Goal: Complete application form

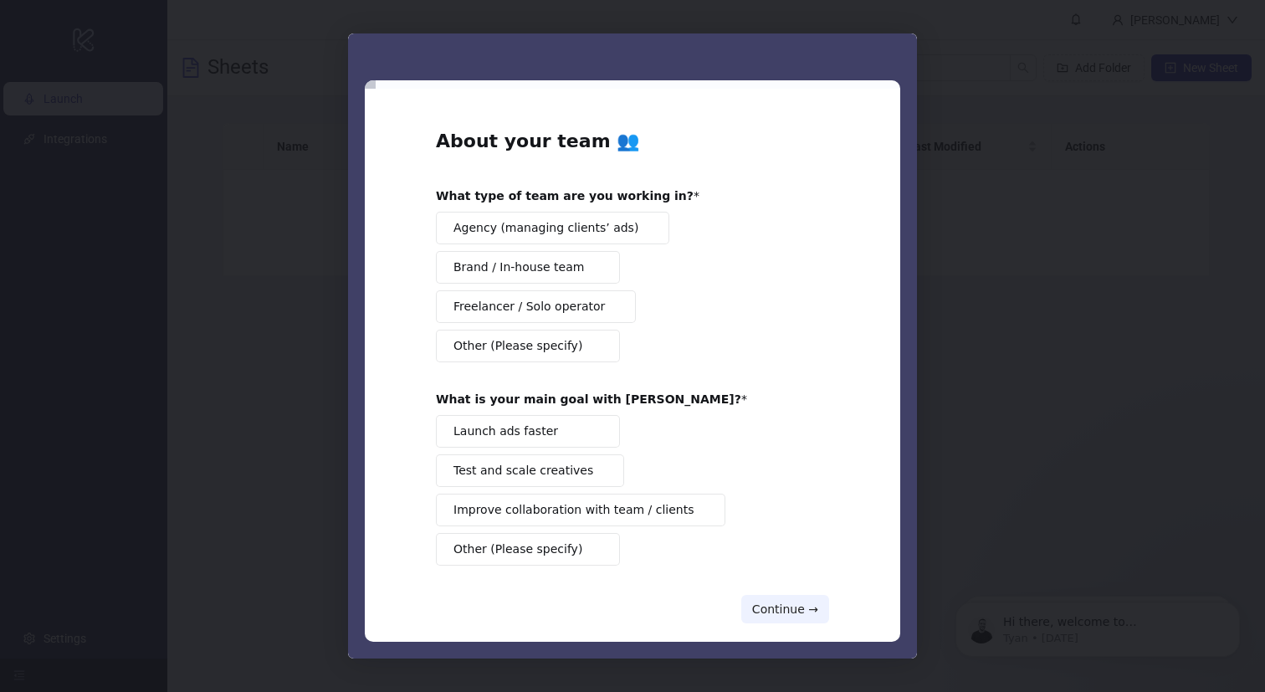
click at [1021, 376] on div "Intercom messenger" at bounding box center [632, 346] width 1265 height 692
click at [504, 238] on button "Agency (managing clients’ ads)" at bounding box center [552, 228] width 233 height 33
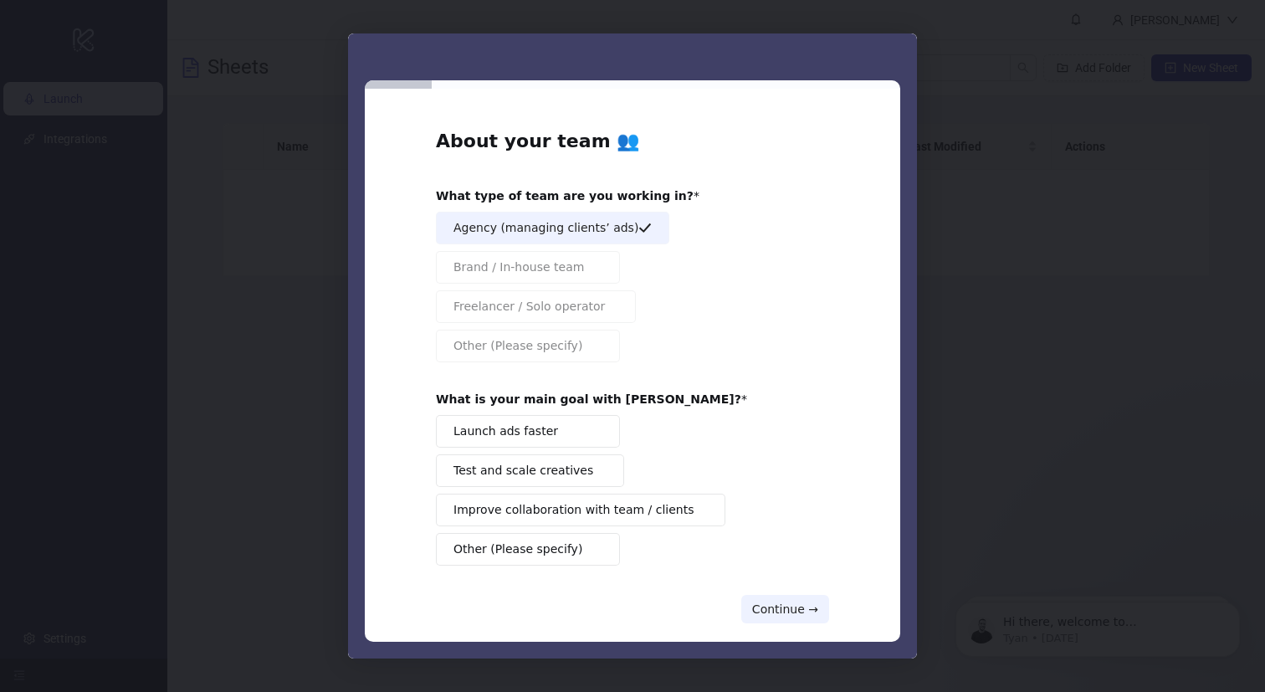
click at [504, 429] on span "Launch ads faster" at bounding box center [505, 432] width 105 height 18
click at [509, 471] on span "Test and scale creatives" at bounding box center [523, 471] width 140 height 18
click at [515, 502] on span "Improve collaboration with team / clients" at bounding box center [573, 510] width 241 height 18
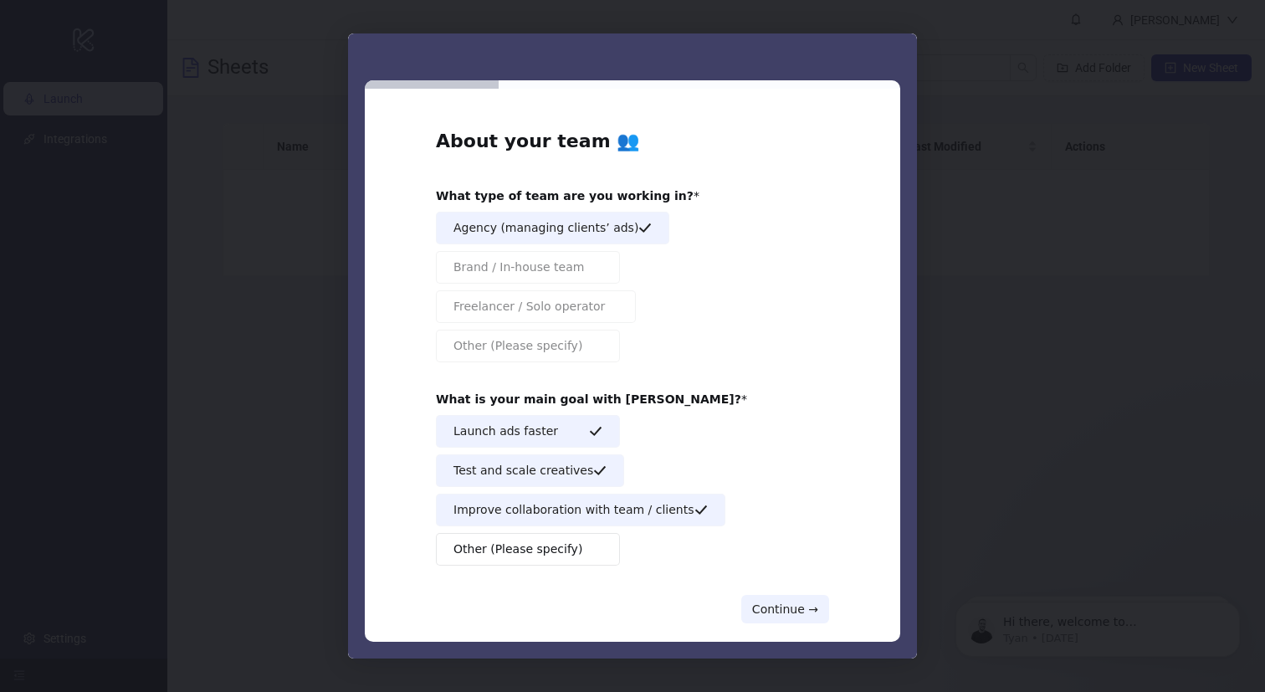
click at [518, 542] on span "Other (Please specify)" at bounding box center [517, 549] width 129 height 18
click at [527, 549] on span "Other (Please specify)" at bounding box center [517, 549] width 129 height 18
click at [749, 598] on button "Continue →" at bounding box center [785, 609] width 88 height 28
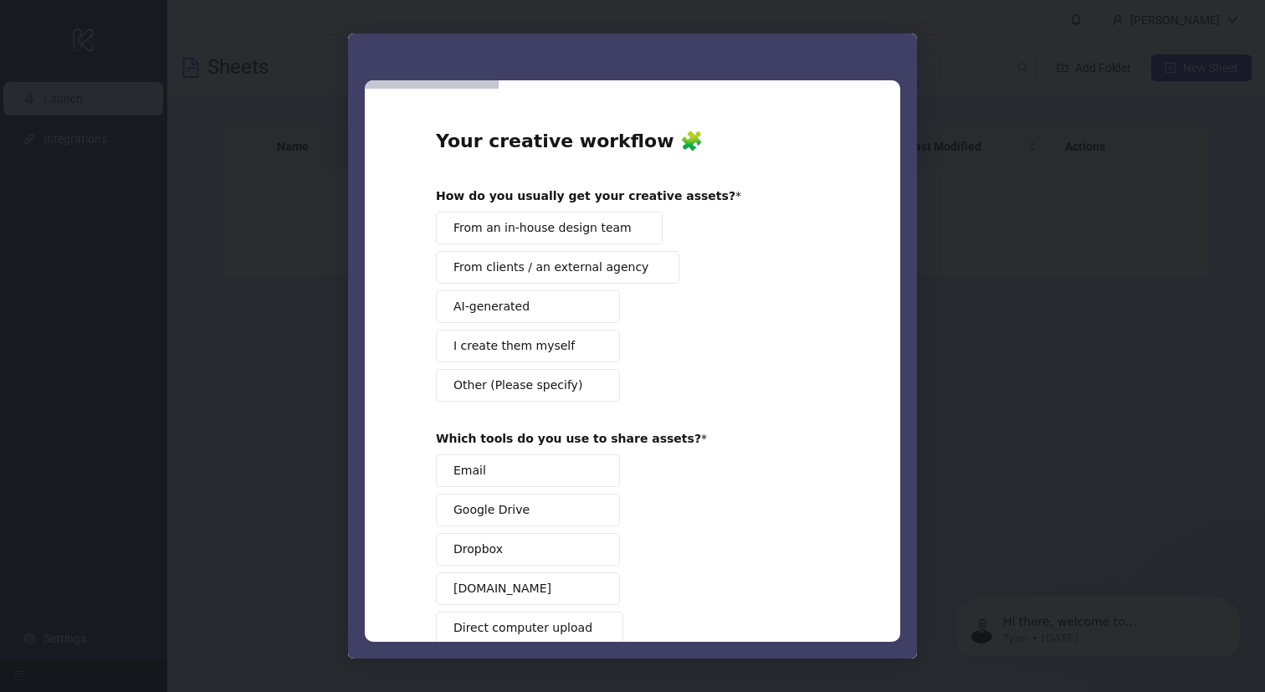
click at [507, 223] on span "From an in-house design team" at bounding box center [542, 228] width 178 height 18
click at [520, 265] on span "From clients / an external agency" at bounding box center [550, 268] width 195 height 18
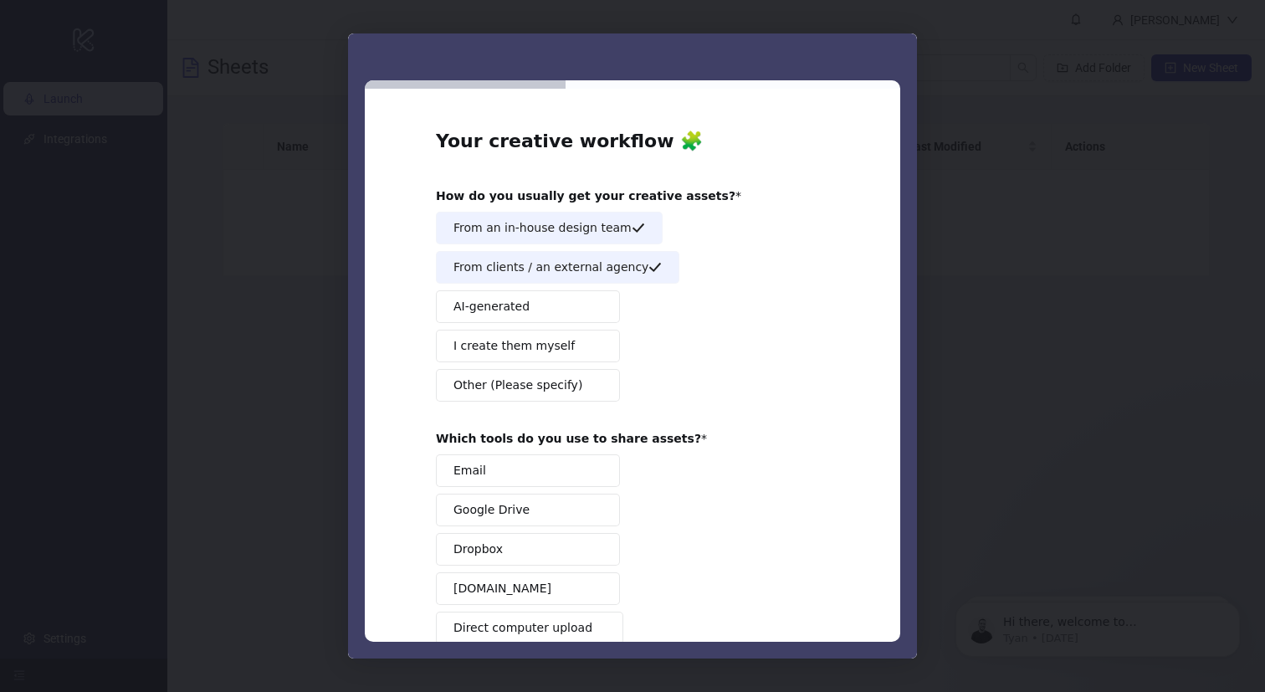
click at [499, 298] on span "AI-generated" at bounding box center [491, 307] width 76 height 18
click at [496, 345] on span "I create them myself" at bounding box center [513, 346] width 121 height 18
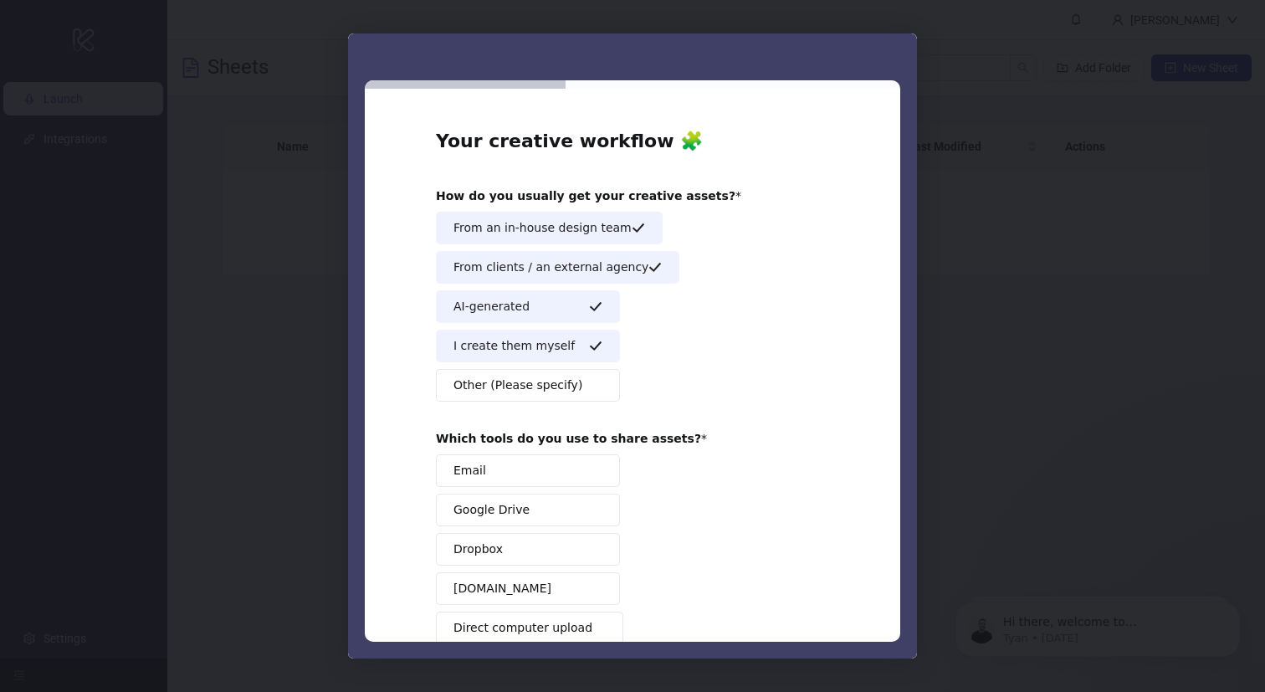
scroll to position [140, 0]
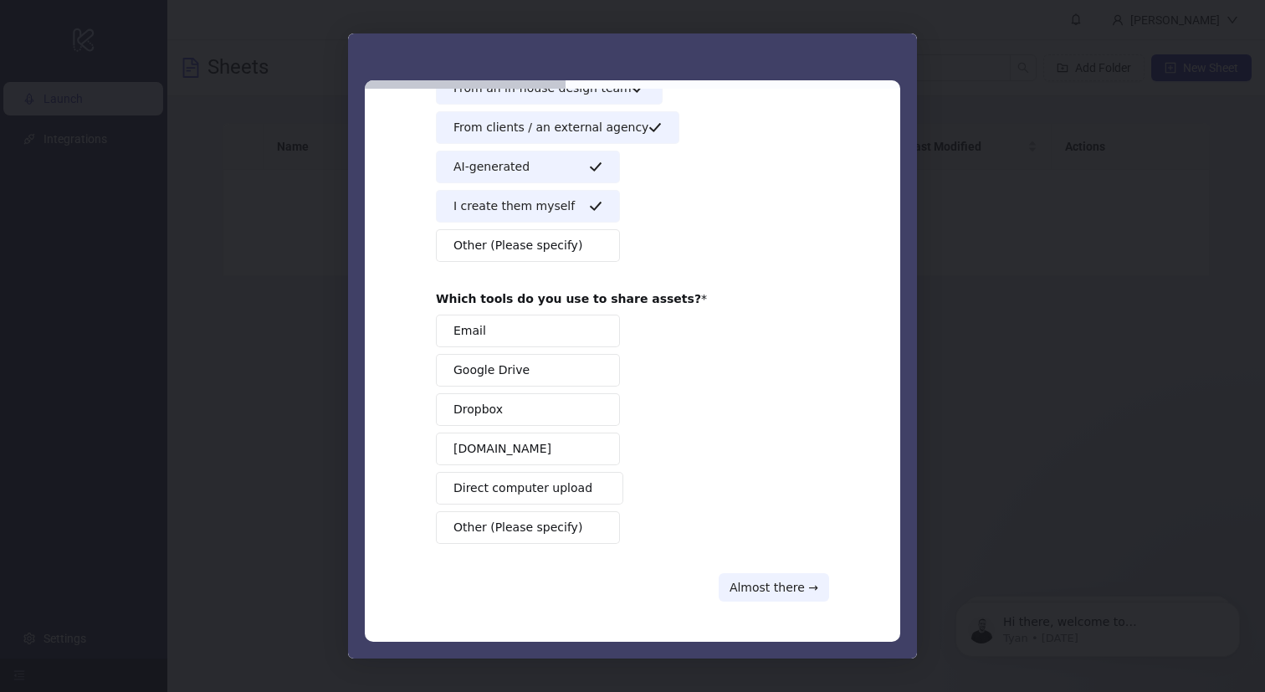
click at [486, 368] on span "Google Drive" at bounding box center [491, 370] width 76 height 18
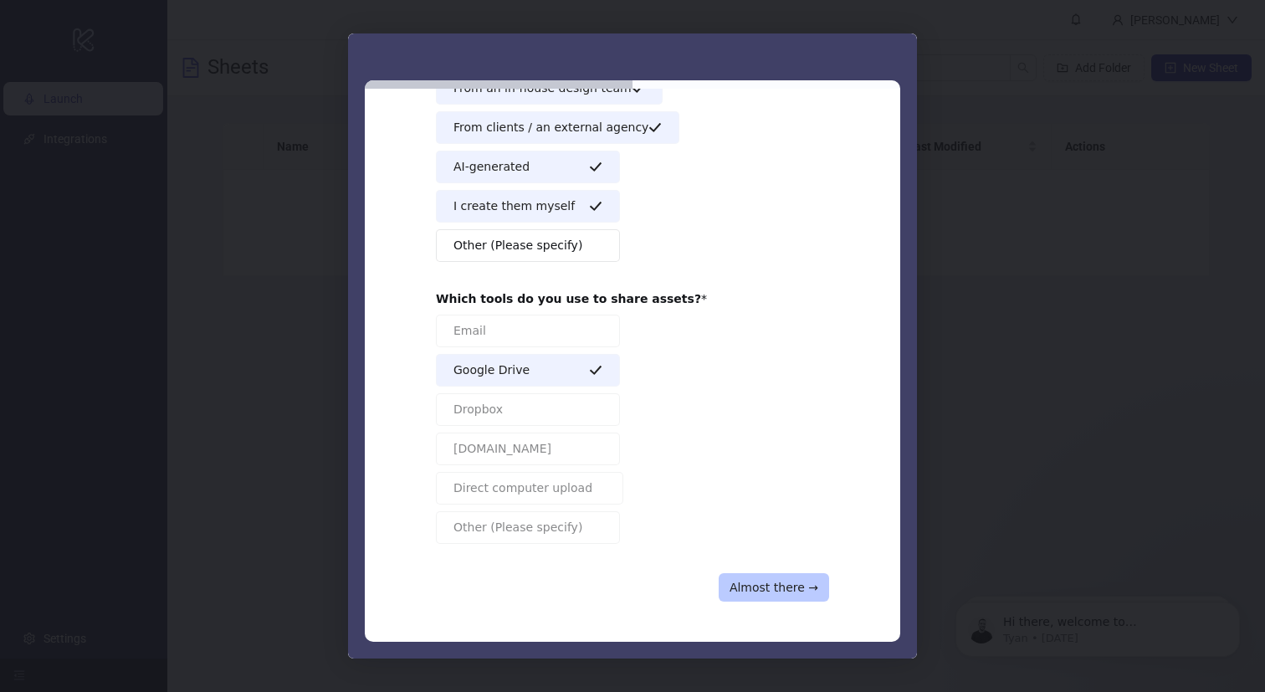
click at [761, 581] on button "Almost there →" at bounding box center [774, 587] width 110 height 28
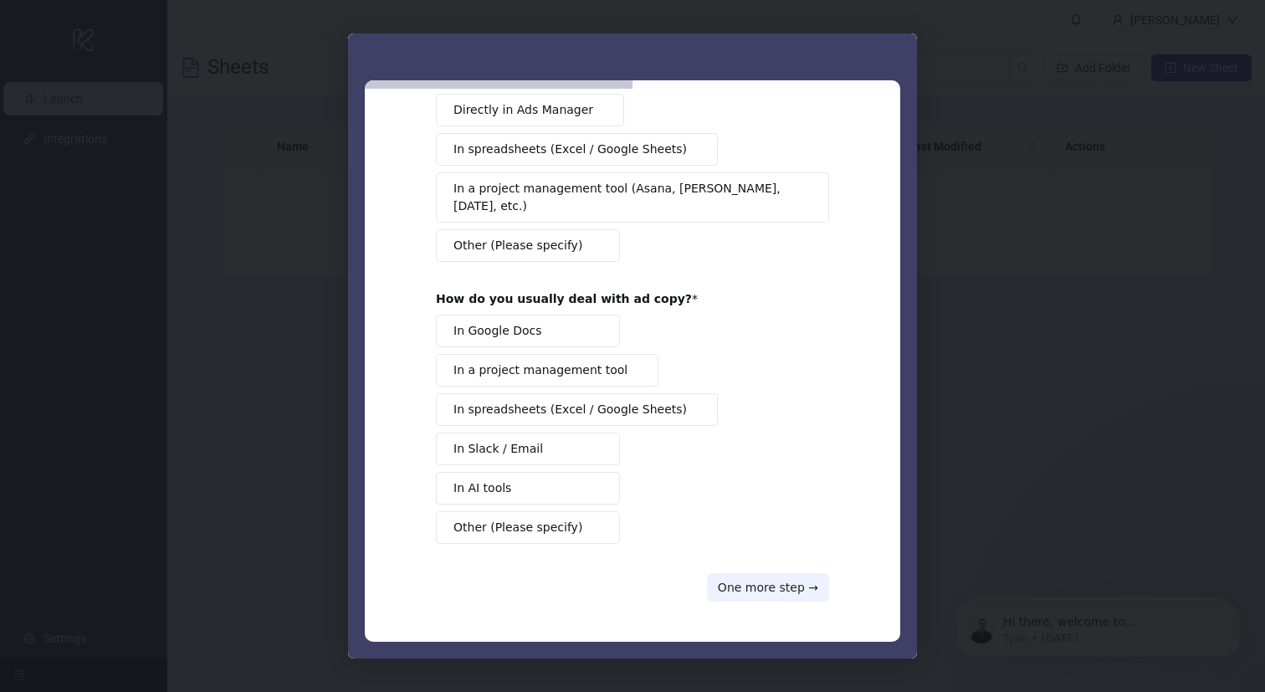
scroll to position [0, 0]
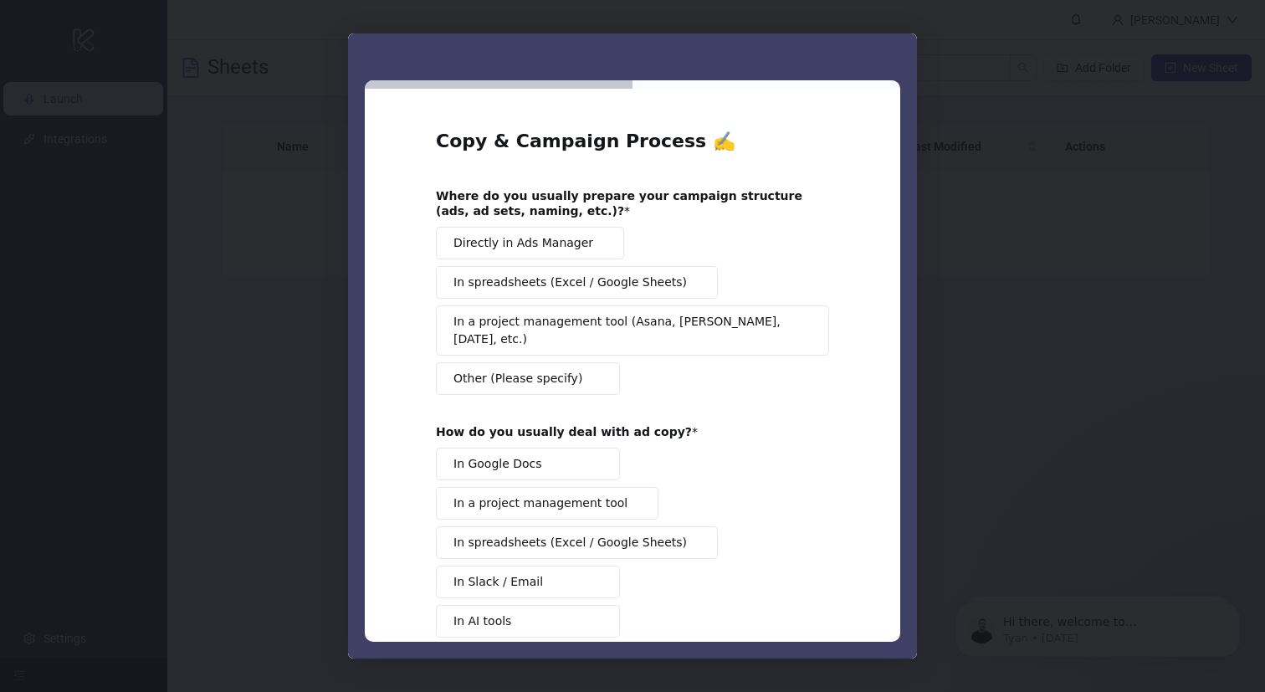
click at [535, 245] on span "Directly in Ads Manager" at bounding box center [523, 243] width 140 height 18
click at [535, 282] on span "In spreadsheets (Excel / Google Sheets)" at bounding box center [569, 283] width 233 height 18
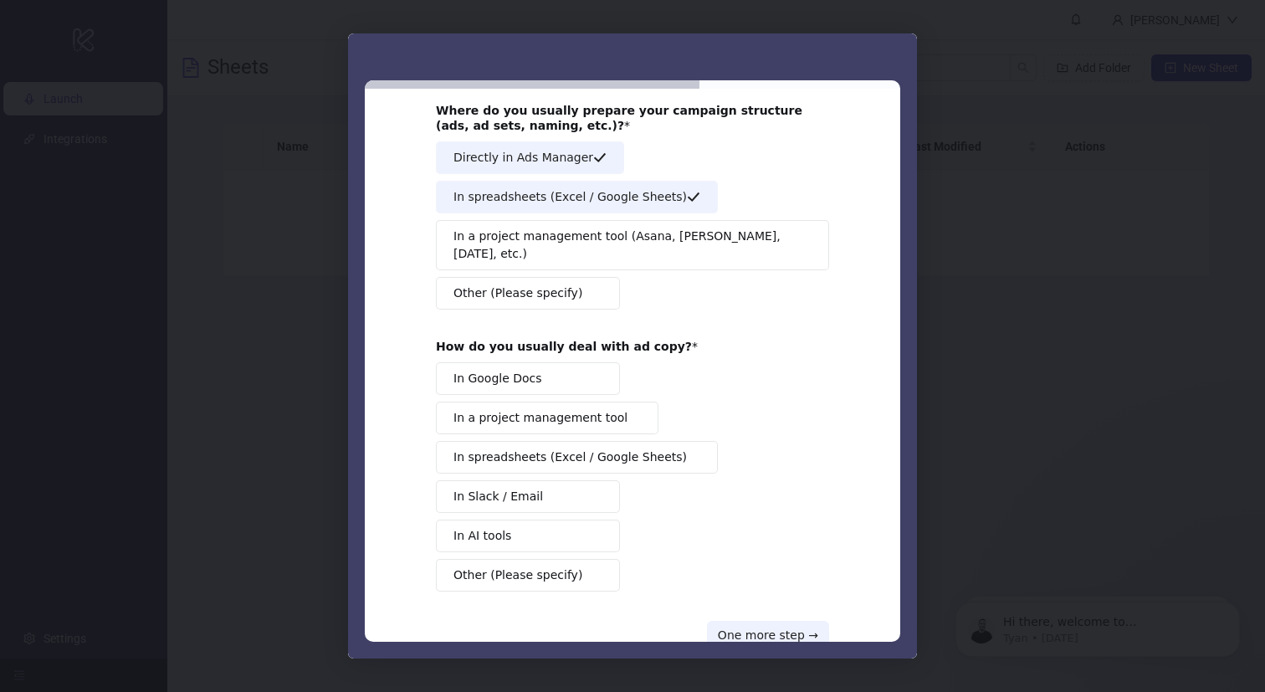
scroll to position [100, 0]
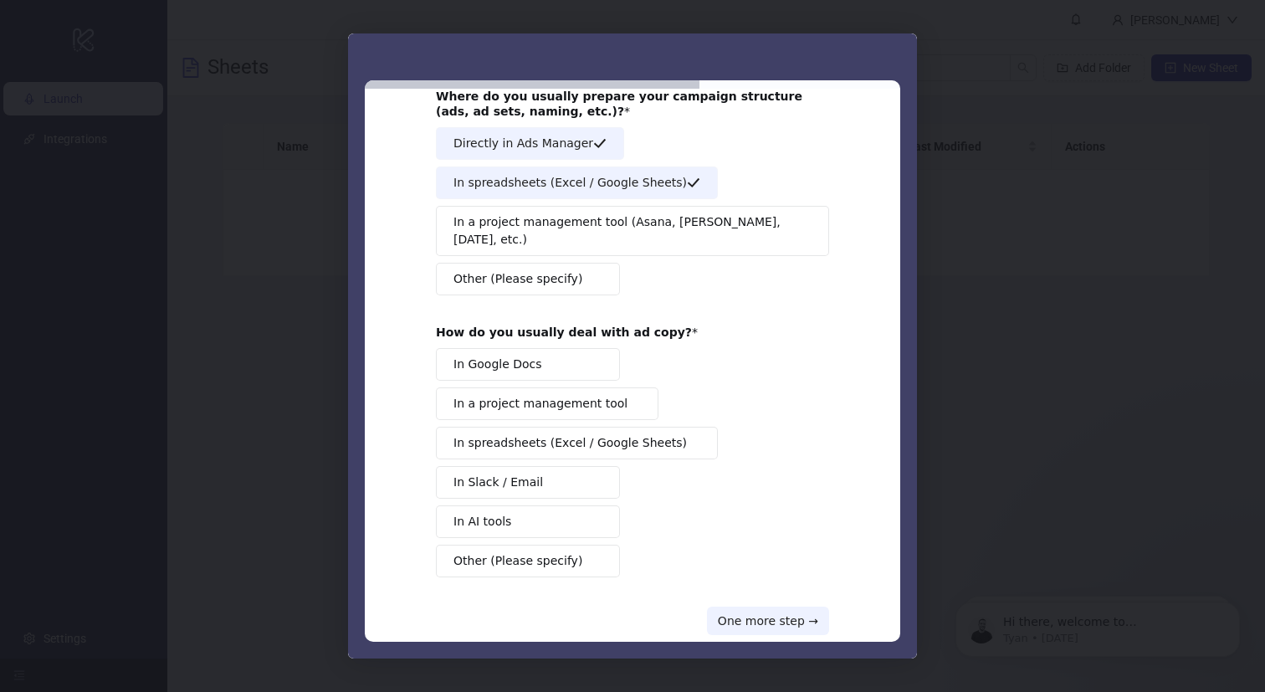
click at [509, 356] on span "In Google Docs" at bounding box center [497, 365] width 89 height 18
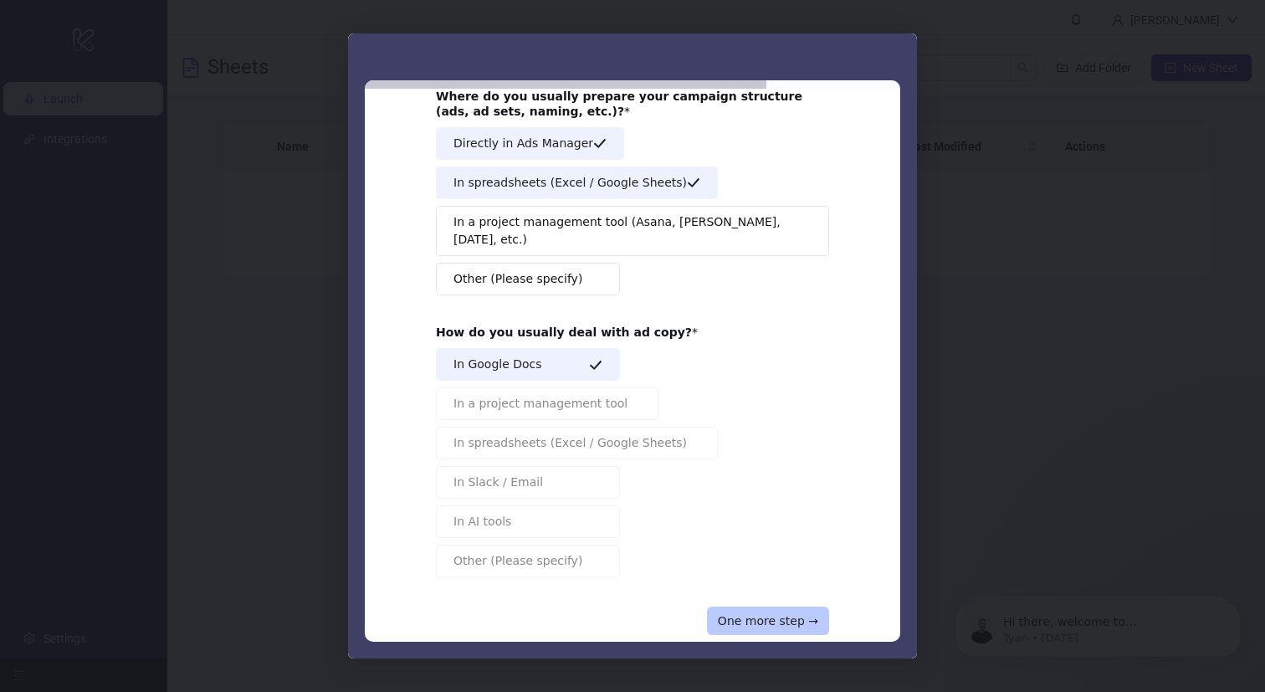
click at [745, 607] on button "One more step →" at bounding box center [768, 621] width 122 height 28
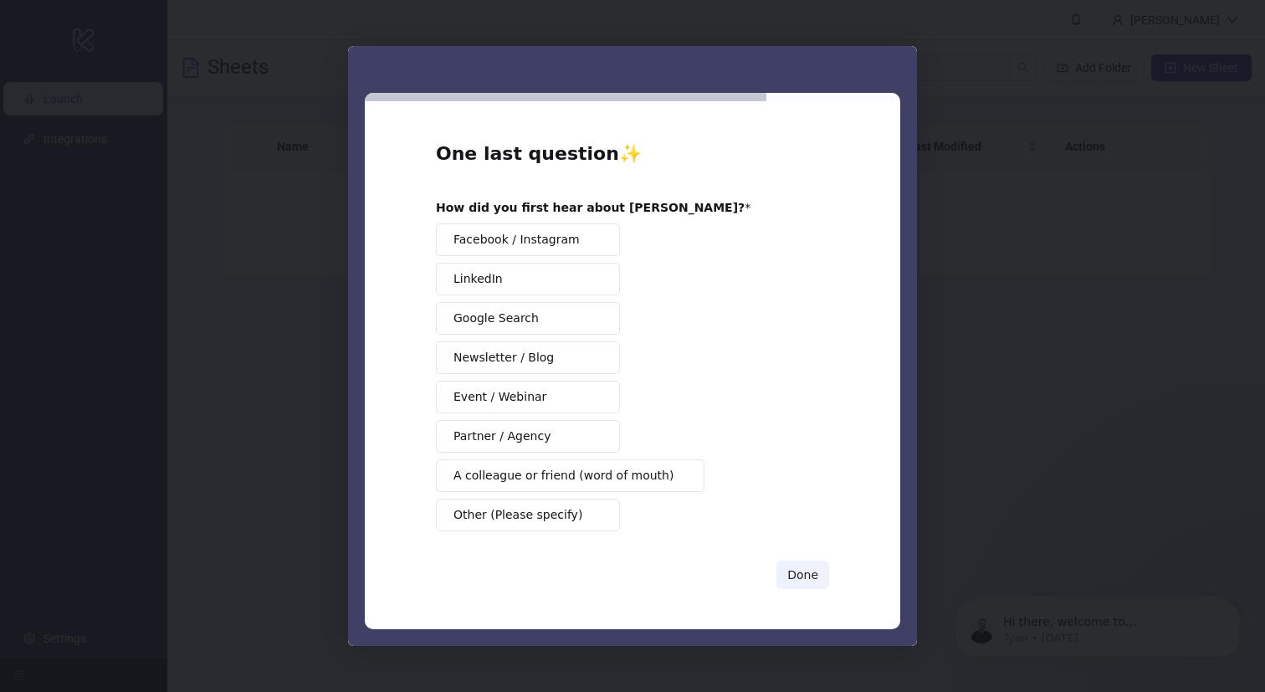
click at [524, 228] on button "Facebook / Instagram" at bounding box center [528, 239] width 184 height 33
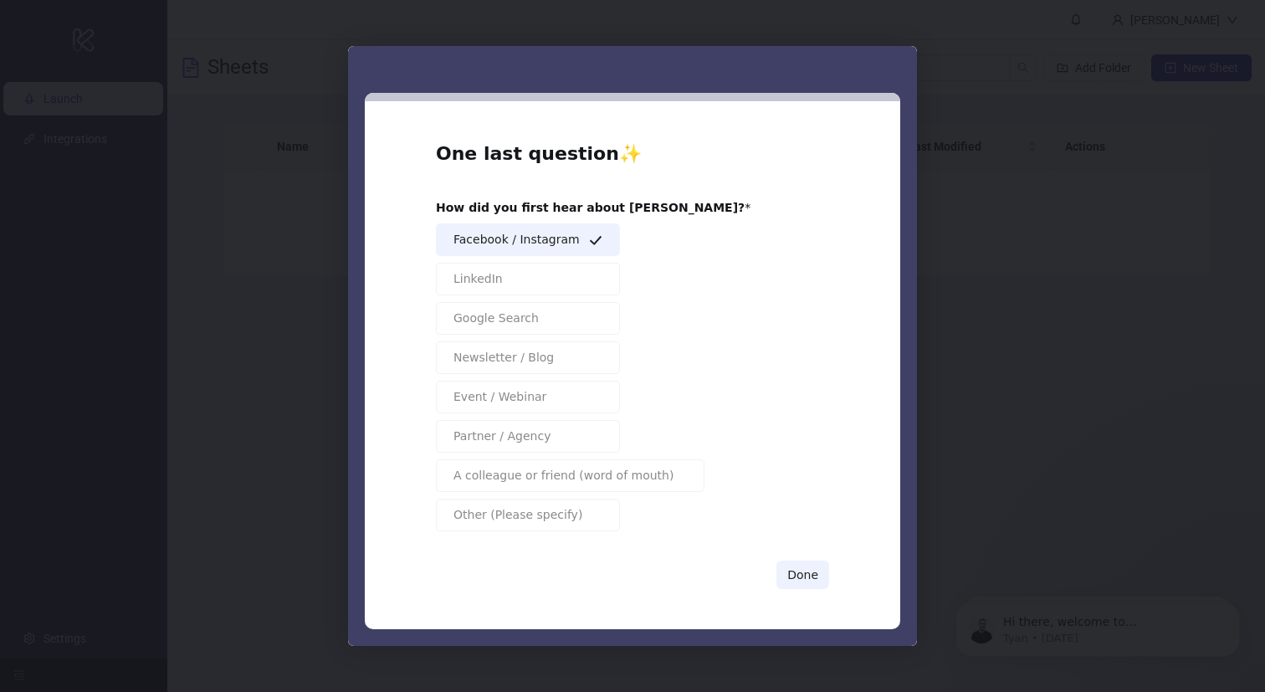
click at [559, 239] on span "Facebook / Instagram" at bounding box center [516, 240] width 126 height 18
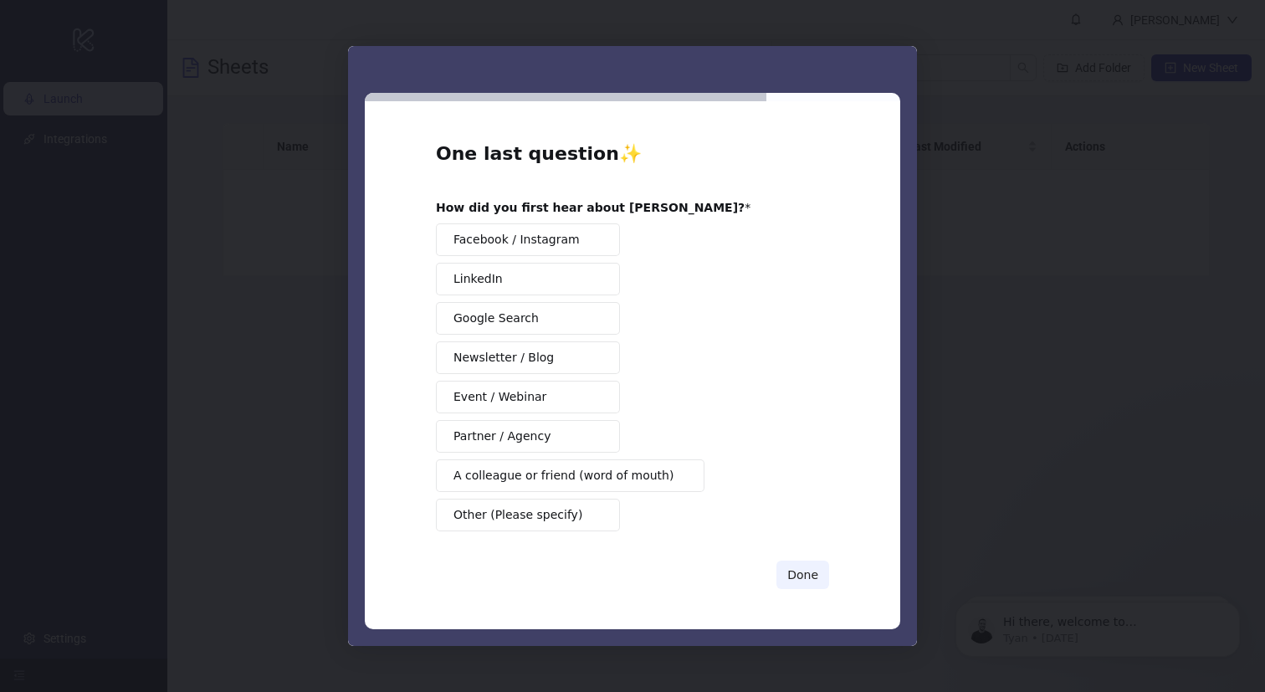
click at [565, 480] on span "A colleague or friend (word of mouth)" at bounding box center [563, 476] width 220 height 18
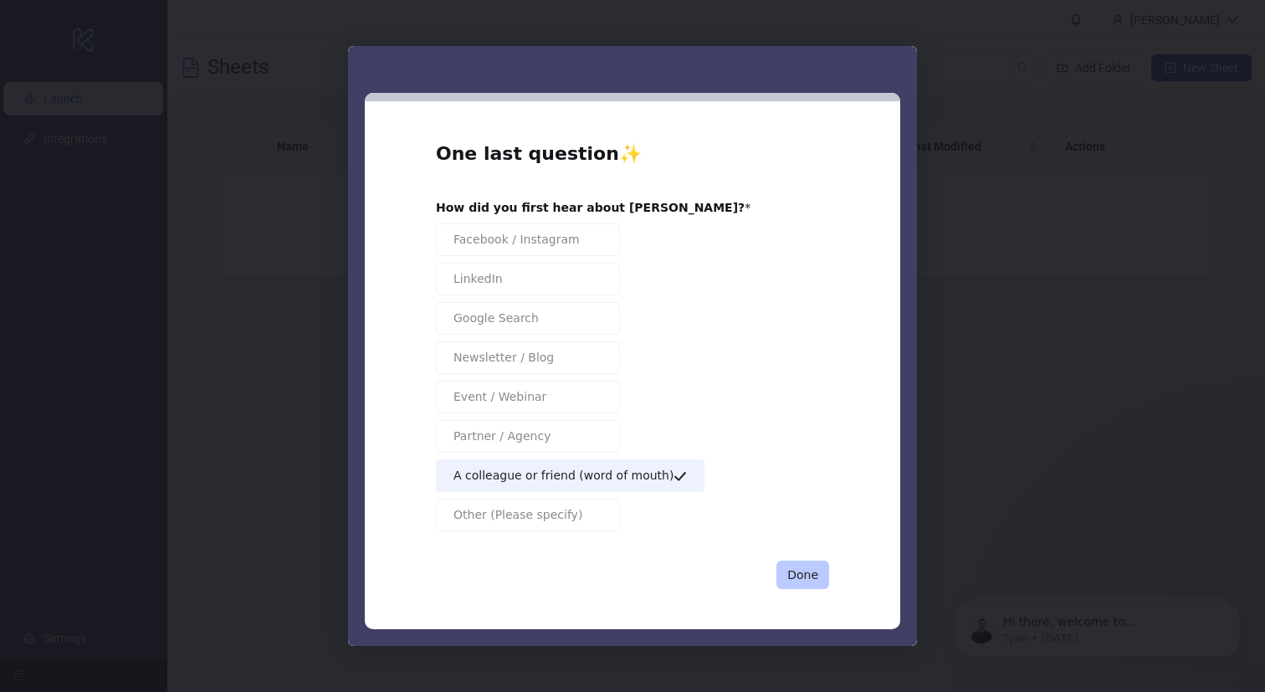
click at [807, 565] on button "Done" at bounding box center [802, 575] width 53 height 28
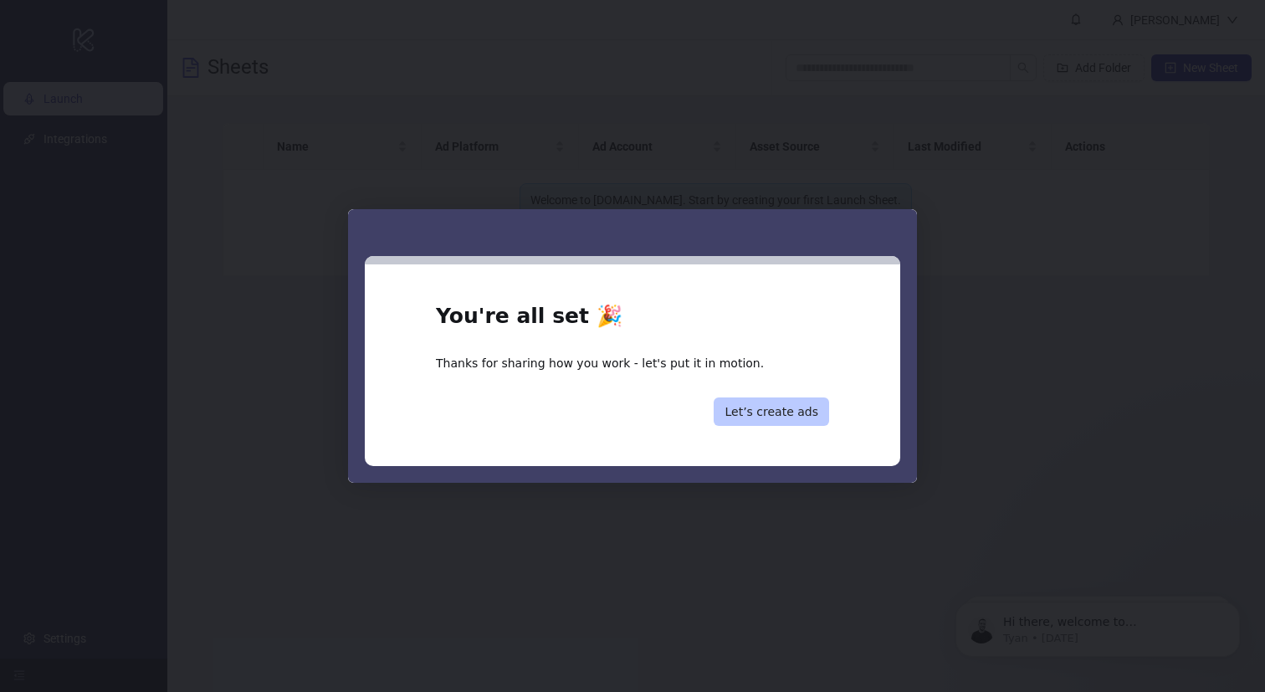
click at [766, 412] on button "Let’s create ads" at bounding box center [771, 411] width 115 height 28
